Goal: Answer question/provide support: Share knowledge or assist other users

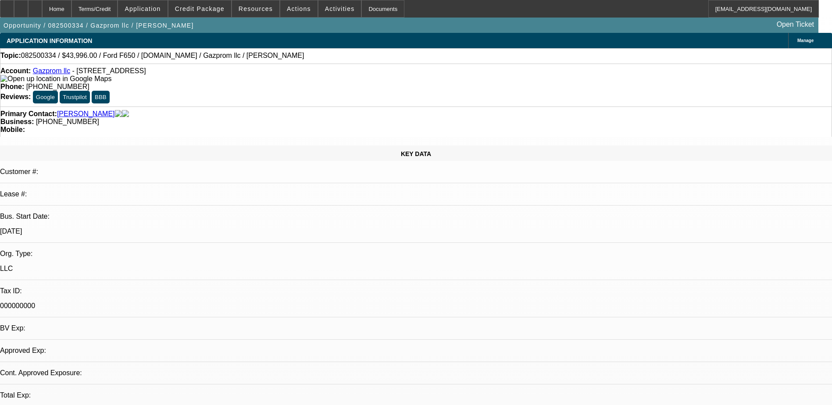
select select "0"
select select "0.1"
select select "0.2"
select select "0"
select select "0.1"
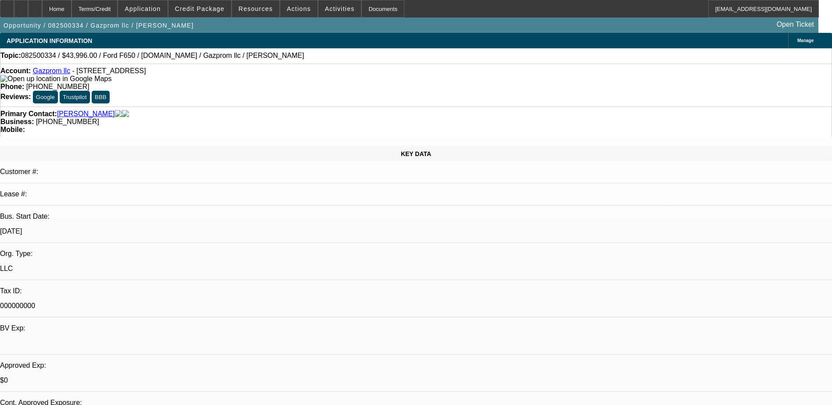
select select "1"
select select "2"
select select "4"
select select "1"
select select "2"
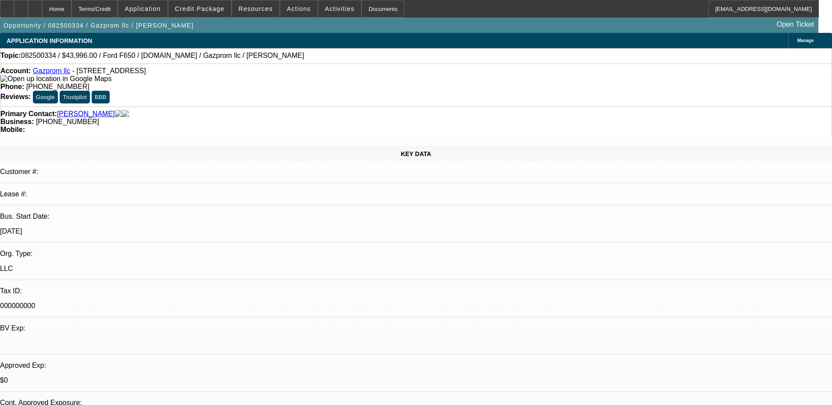
select select "4"
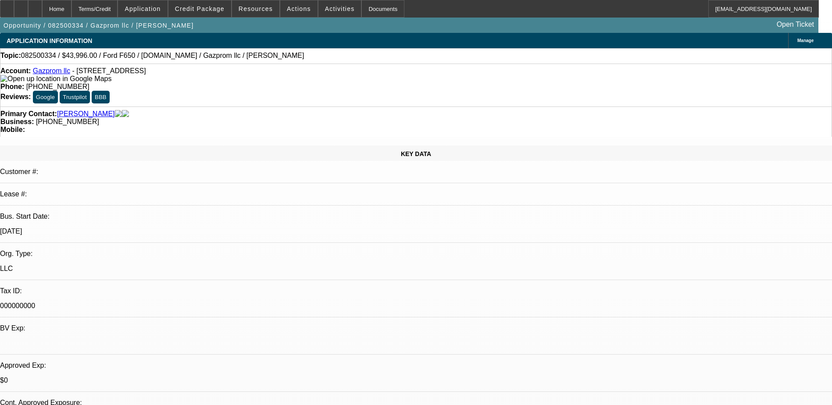
radio input "true"
type textarea "dm on messenger"
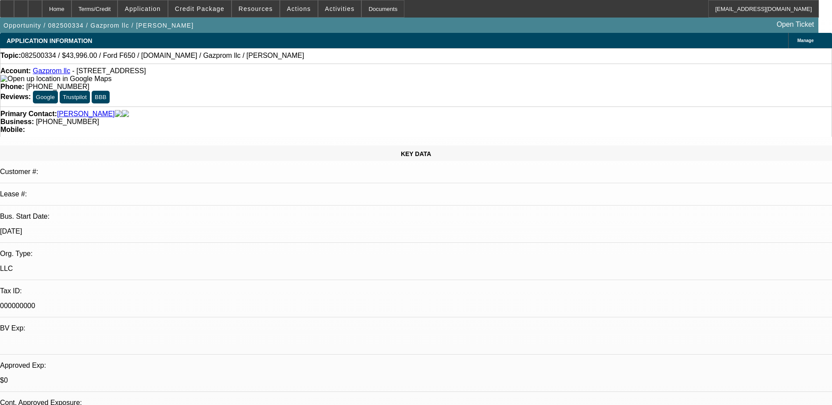
radio input "true"
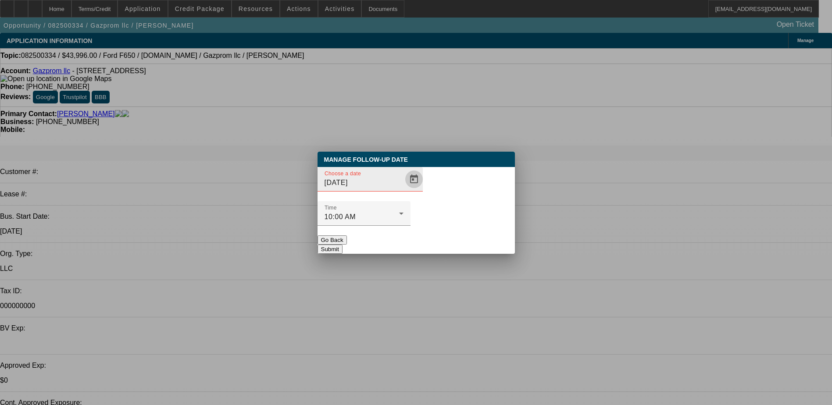
click at [404, 190] on span "Open calendar" at bounding box center [414, 179] width 21 height 21
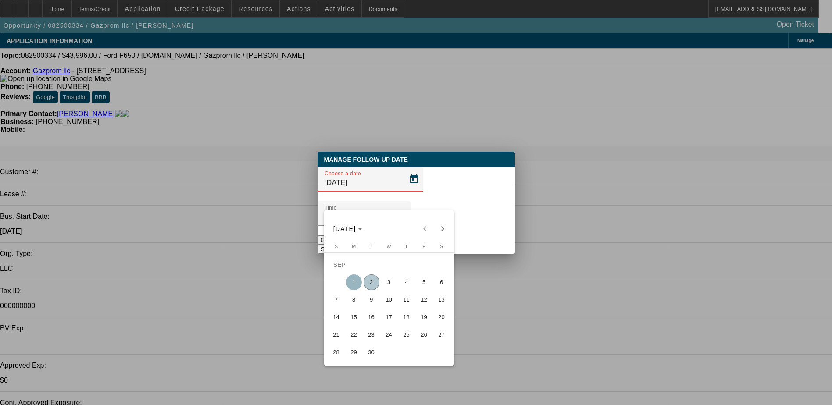
click at [420, 284] on span "5" at bounding box center [424, 283] width 16 height 16
type input "9/5/2025"
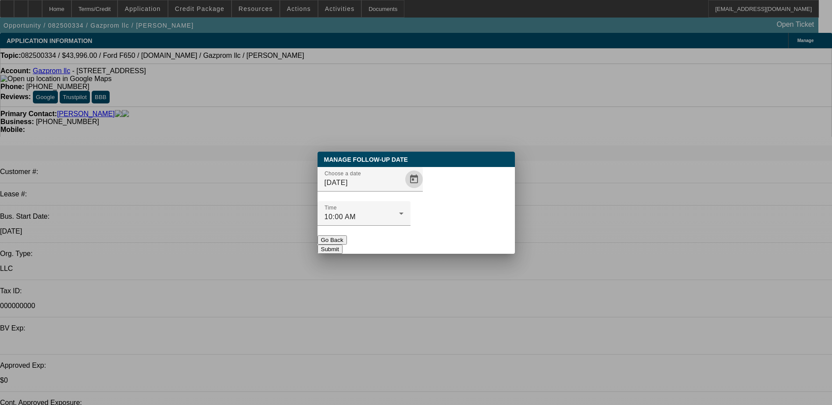
click at [343, 245] on button "Submit" at bounding box center [330, 249] width 25 height 9
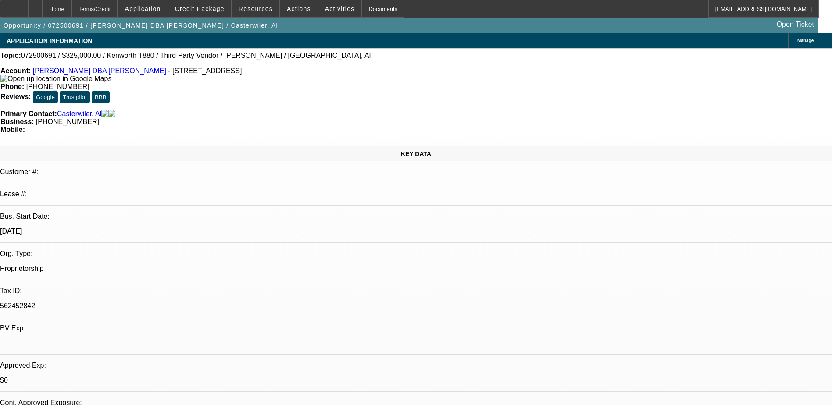
select select "0"
select select "0.1"
select select "0"
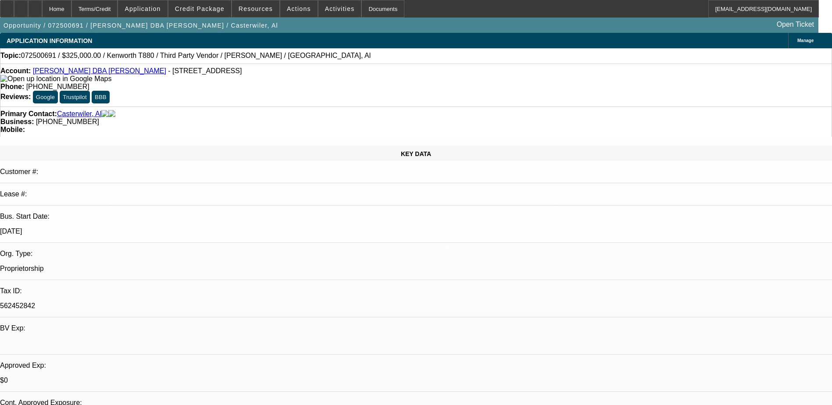
select select "0.1"
select select "0"
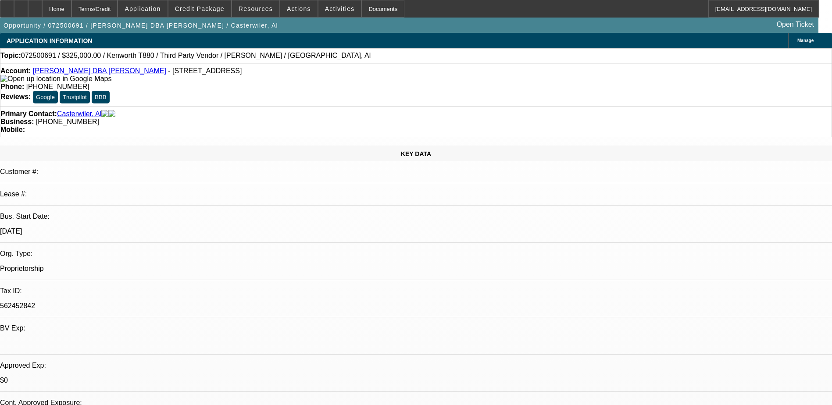
select select "0"
select select "1"
select select "6"
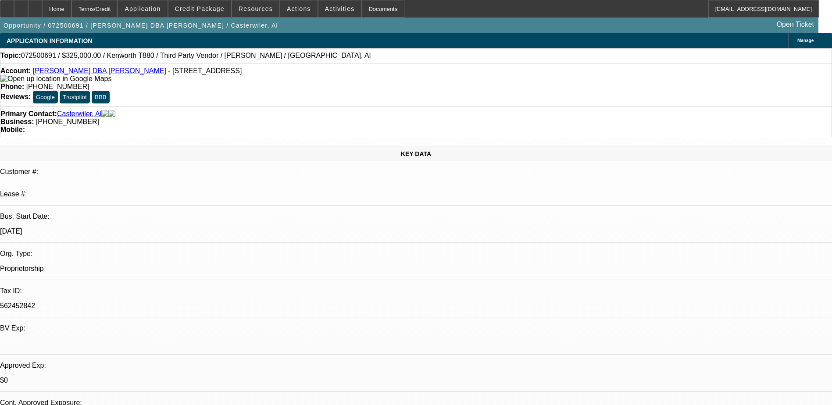
select select "1"
select select "6"
select select "1"
select select "2"
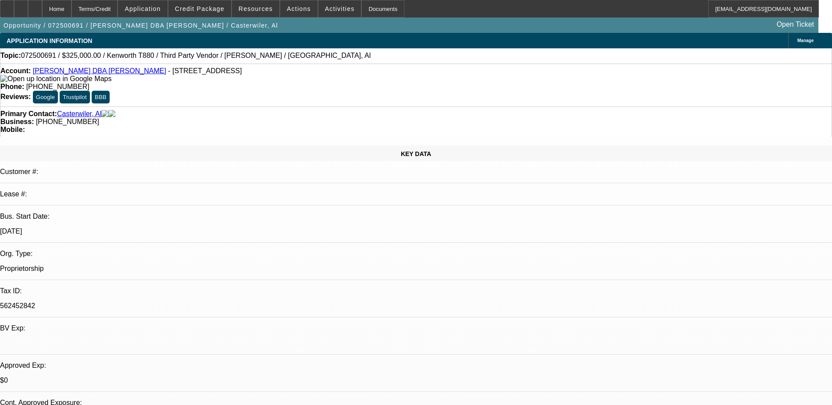
select select "6"
select select "1"
select select "9"
select select "6"
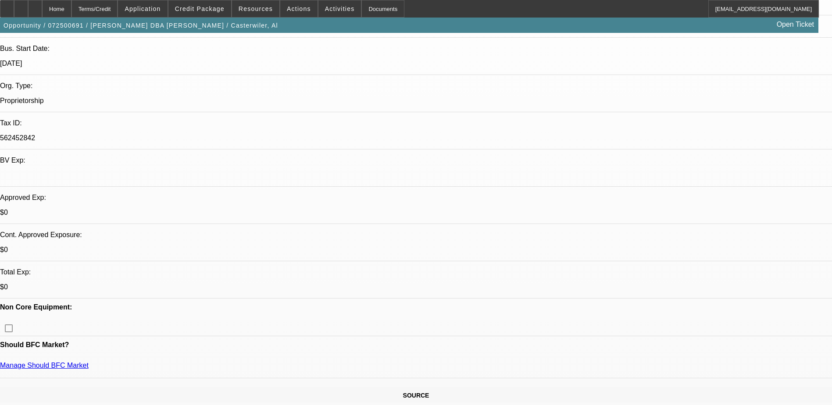
scroll to position [175, 0]
